Goal: Navigation & Orientation: Find specific page/section

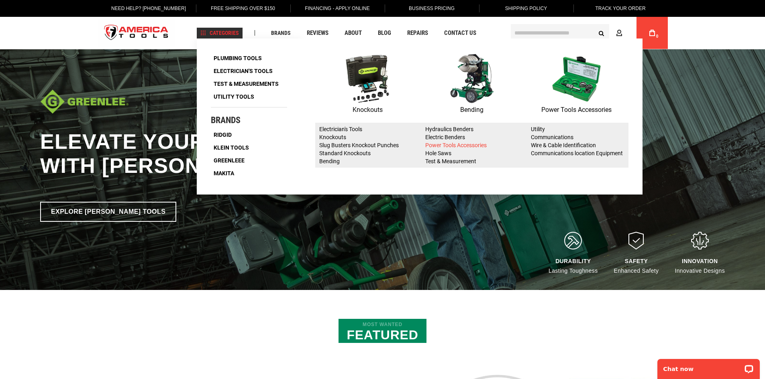
click at [443, 148] on link "Power Tools Accessories" at bounding box center [455, 145] width 61 height 6
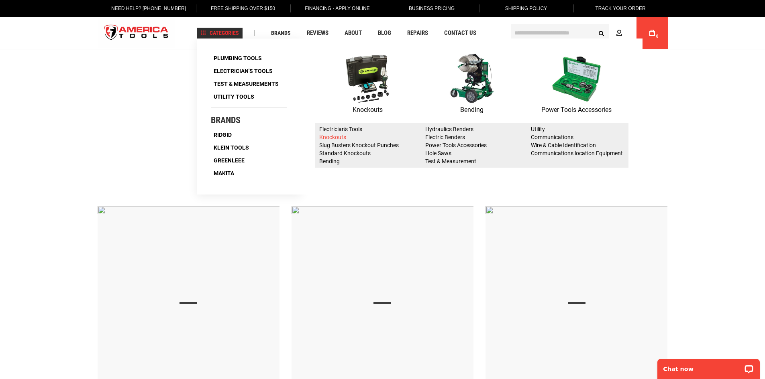
click at [339, 136] on link "Knockouts" at bounding box center [332, 137] width 27 height 6
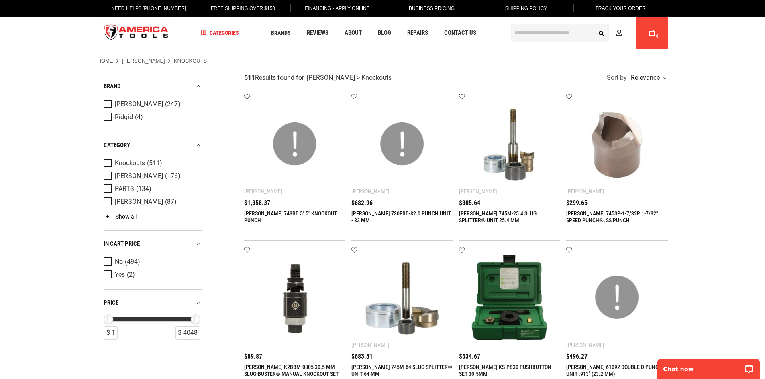
click at [130, 217] on link "Show all" at bounding box center [120, 217] width 33 height 6
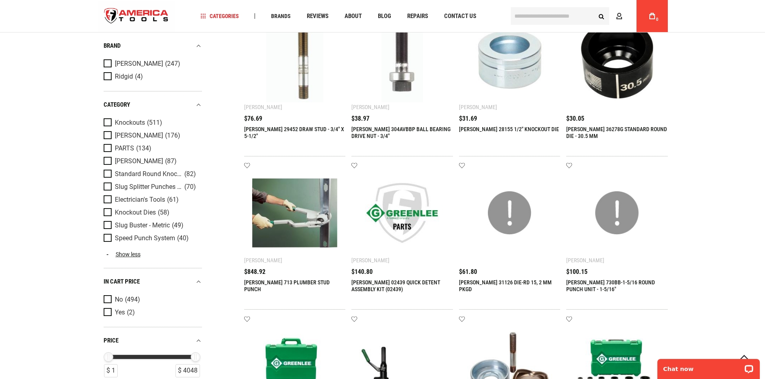
scroll to position [723, 0]
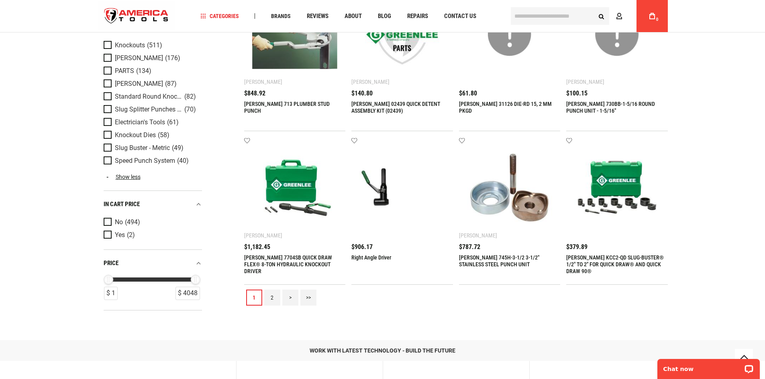
click at [277, 301] on link "2" at bounding box center [272, 298] width 16 height 16
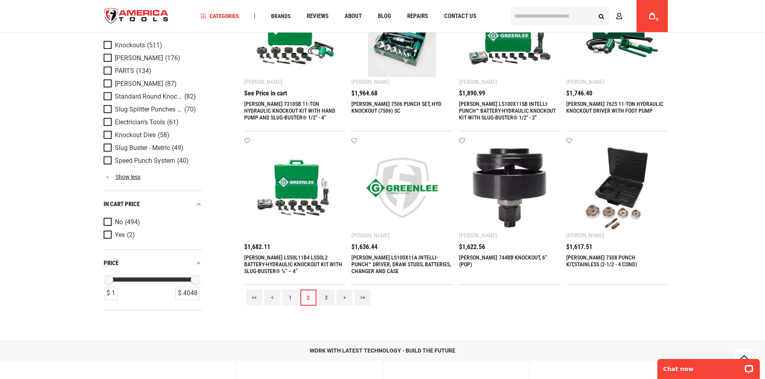
click at [325, 298] on link "3" at bounding box center [326, 298] width 16 height 16
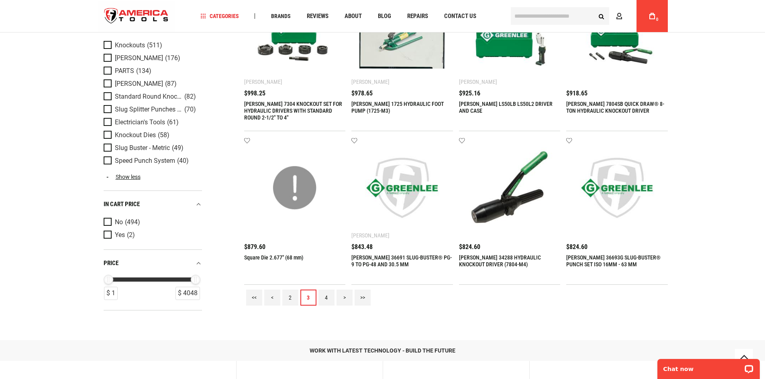
click at [330, 295] on link "4" at bounding box center [326, 298] width 16 height 16
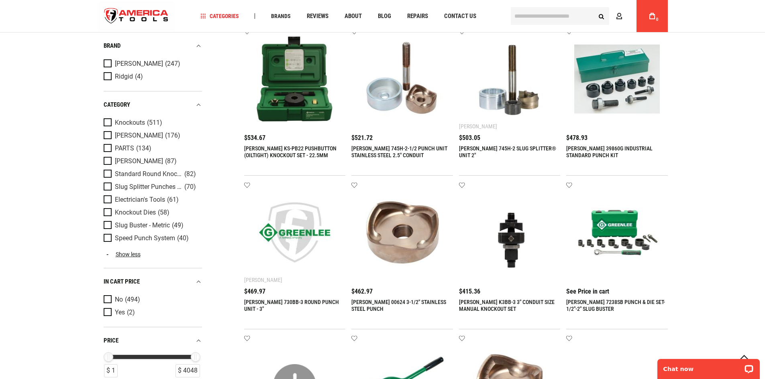
scroll to position [442, 0]
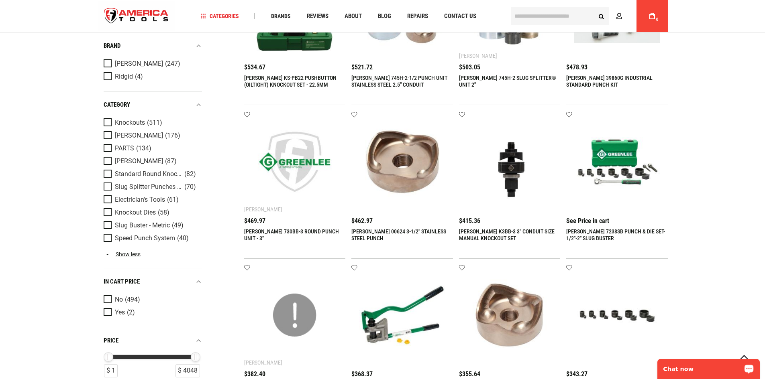
click at [669, 359] on div "Chat now" at bounding box center [708, 369] width 102 height 20
click at [701, 78] on div "Language English Español Need Help? [PHONE_NUMBER] Free Shipping Over $150 Fina…" at bounding box center [382, 220] width 765 height 1325
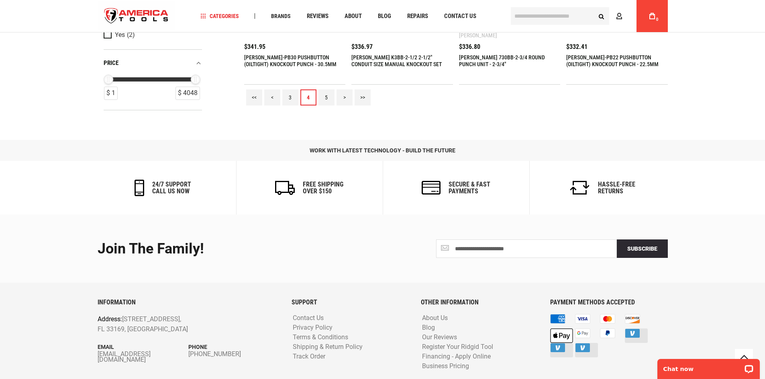
scroll to position [945, 0]
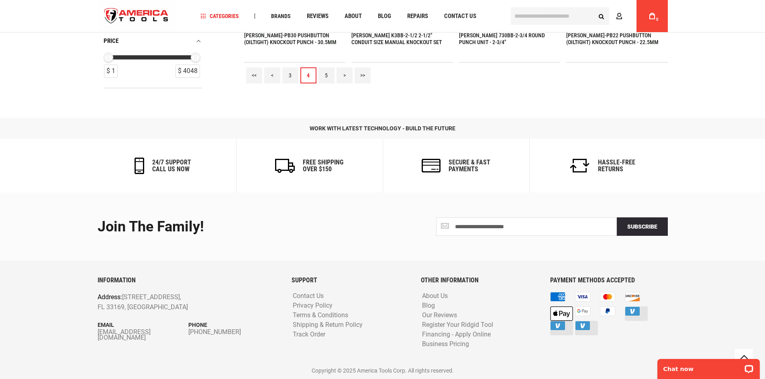
click at [331, 75] on link "5" at bounding box center [326, 75] width 16 height 16
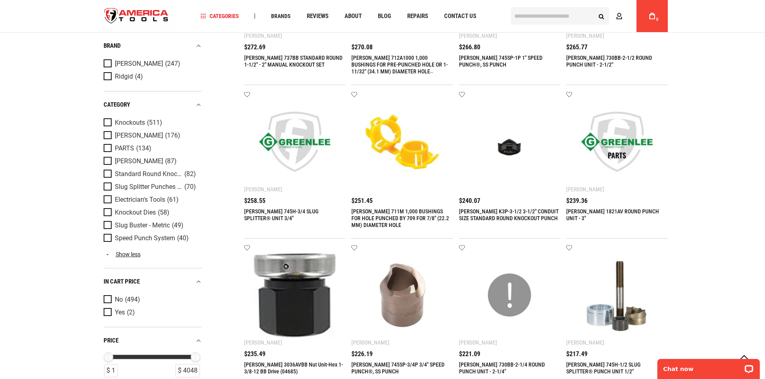
scroll to position [482, 0]
